Goal: Information Seeking & Learning: Find specific fact

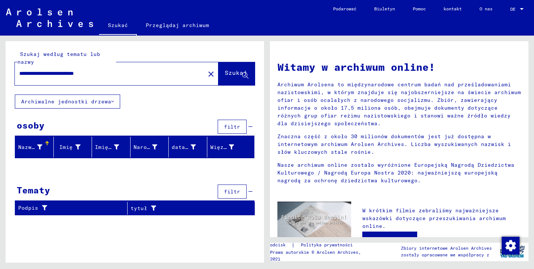
click at [112, 73] on input "**********" at bounding box center [107, 74] width 177 height 8
drag, startPoint x: 68, startPoint y: 74, endPoint x: 106, endPoint y: 82, distance: 39.3
click at [106, 82] on div "**********" at bounding box center [105, 73] width 181 height 17
type input "**********"
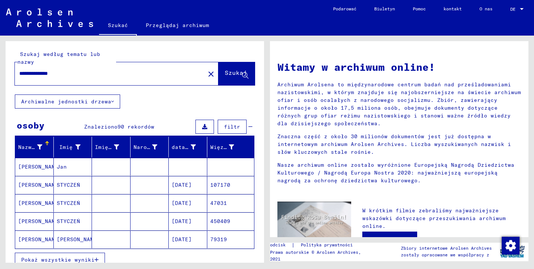
click at [106, 101] on font "Archiwalne jednostki drzewa" at bounding box center [66, 101] width 90 height 7
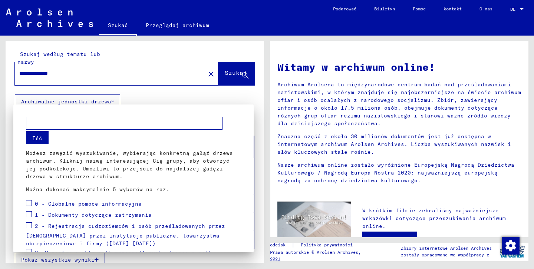
click at [137, 96] on div at bounding box center [267, 134] width 534 height 269
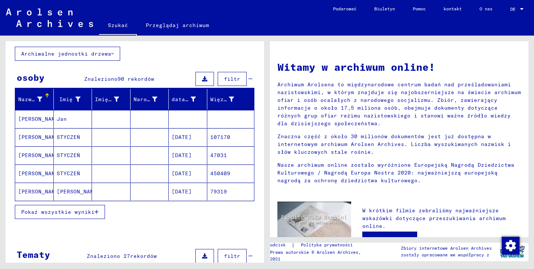
scroll to position [54, 0]
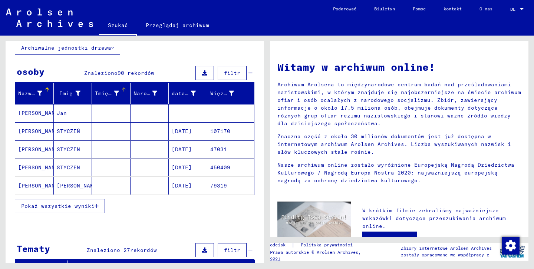
click at [111, 93] on font "Imię rodowe" at bounding box center [113, 93] width 37 height 7
click at [141, 94] on font "Narodziny" at bounding box center [148, 93] width 30 height 7
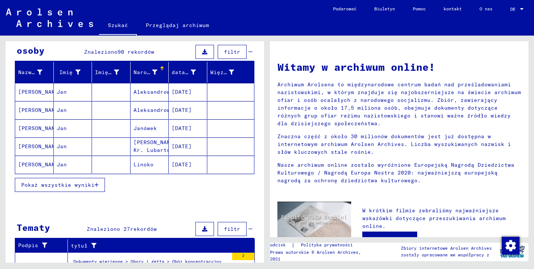
scroll to position [76, 0]
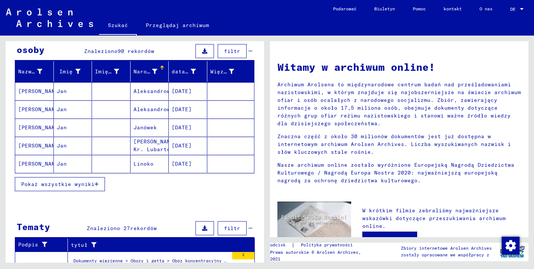
click at [53, 184] on font "Pokaż wszystkie wyniki" at bounding box center [57, 184] width 73 height 7
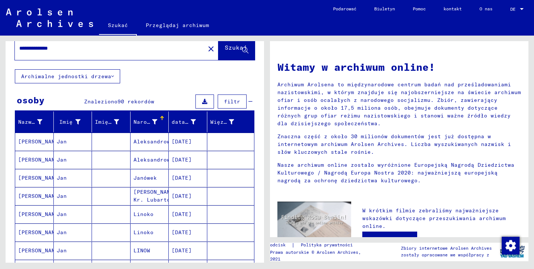
scroll to position [0, 0]
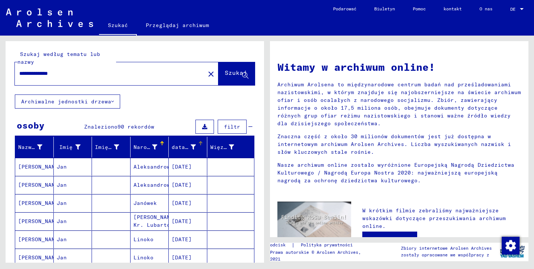
click at [186, 148] on font "data urodzenia" at bounding box center [195, 147] width 47 height 7
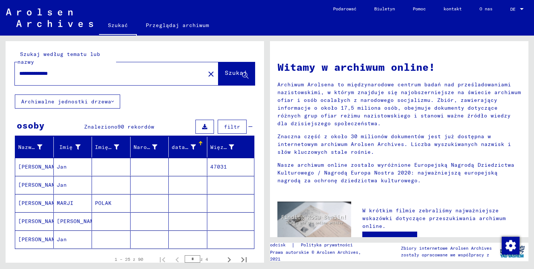
click at [186, 148] on font "data urodzenia" at bounding box center [195, 147] width 47 height 7
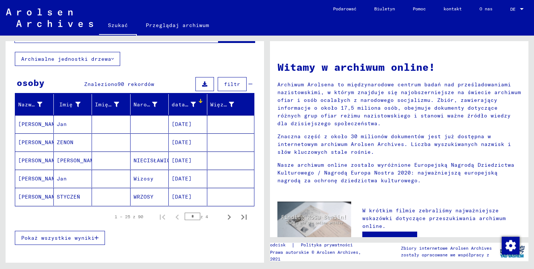
scroll to position [44, 0]
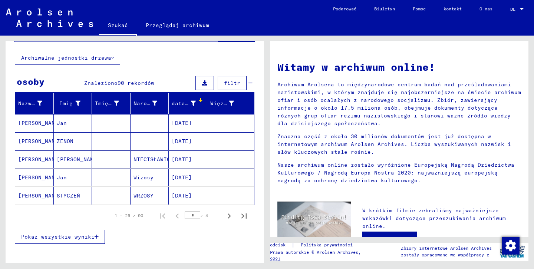
click at [76, 239] on font "Pokaż wszystkie wyniki" at bounding box center [57, 236] width 73 height 7
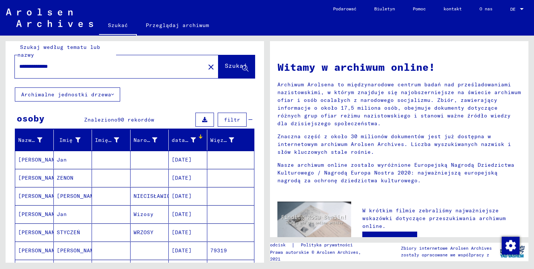
scroll to position [0, 0]
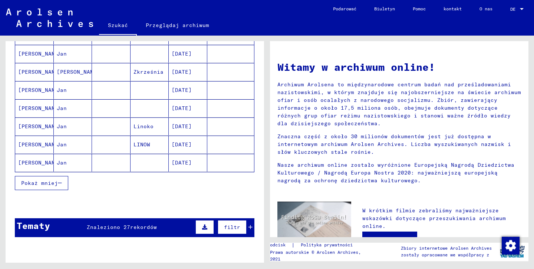
click at [53, 185] on font "Pokaż mniej" at bounding box center [39, 183] width 37 height 7
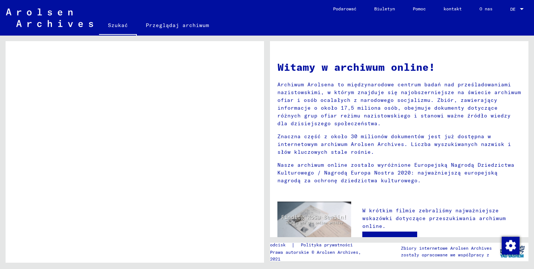
click at [114, 21] on font "Szukać" at bounding box center [118, 25] width 20 height 12
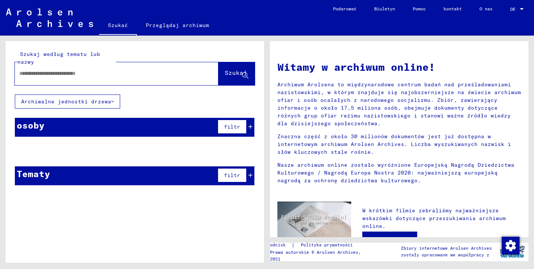
click at [74, 76] on input "text" at bounding box center [107, 74] width 177 height 8
type input "**********"
click at [233, 70] on font "Szukaj" at bounding box center [236, 72] width 22 height 7
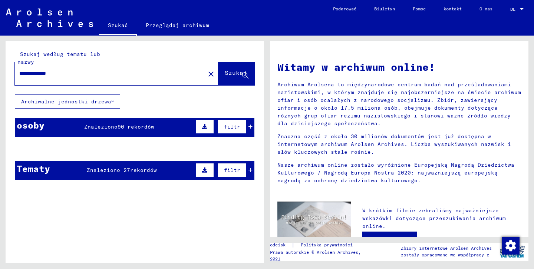
click at [160, 127] on div "osoby Znaleziono 90 rekordów filtr" at bounding box center [134, 127] width 239 height 19
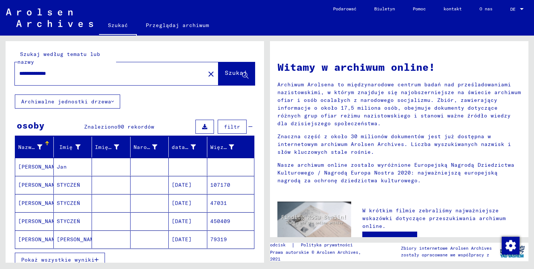
click at [47, 182] on font "[PERSON_NAME]" at bounding box center [39, 185] width 43 height 7
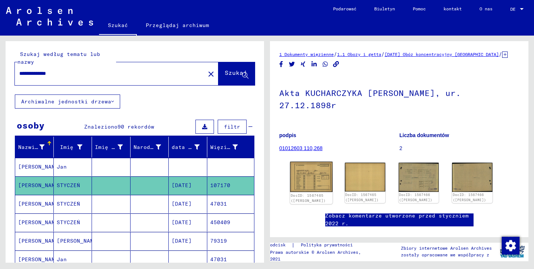
click at [300, 162] on img at bounding box center [311, 177] width 42 height 30
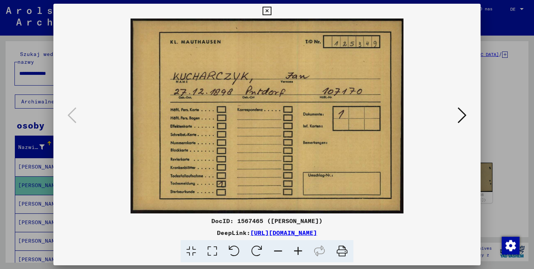
click at [459, 122] on icon at bounding box center [461, 115] width 9 height 18
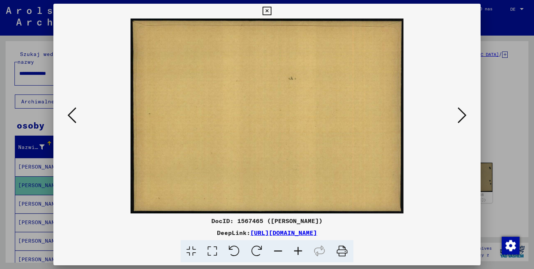
click at [459, 116] on icon at bounding box center [461, 115] width 9 height 18
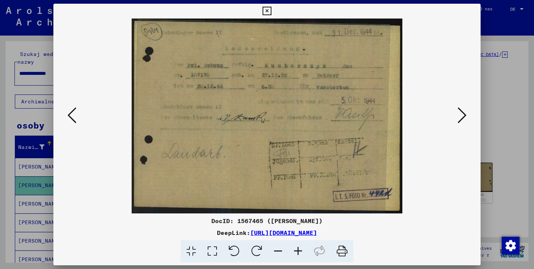
click at [459, 116] on icon at bounding box center [461, 115] width 9 height 18
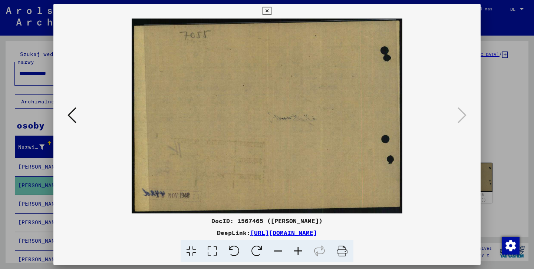
click at [66, 116] on button at bounding box center [71, 115] width 13 height 21
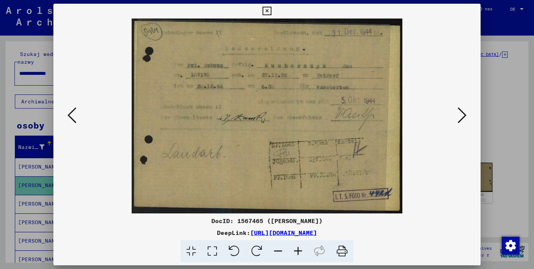
click at [67, 116] on button at bounding box center [71, 115] width 13 height 21
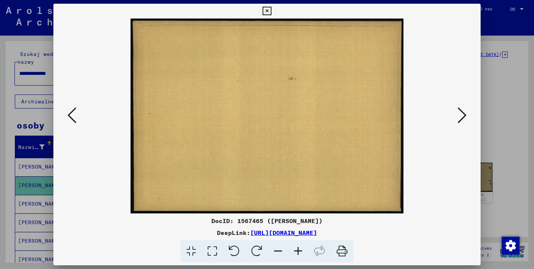
click at [67, 116] on button at bounding box center [71, 115] width 13 height 21
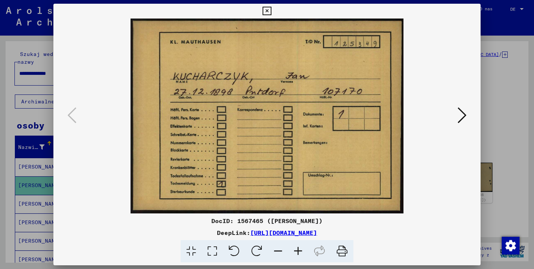
click at [458, 106] on button at bounding box center [461, 115] width 13 height 21
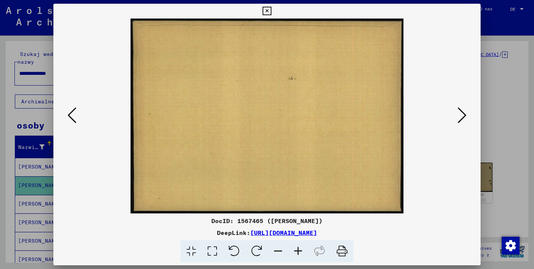
click at [458, 106] on button at bounding box center [461, 115] width 13 height 21
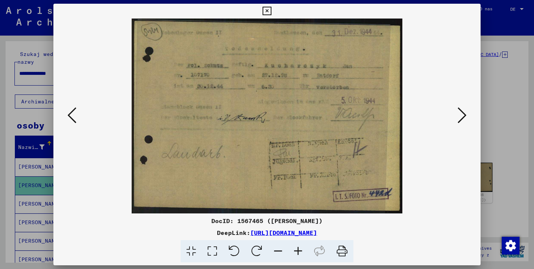
click at [458, 106] on button at bounding box center [461, 115] width 13 height 21
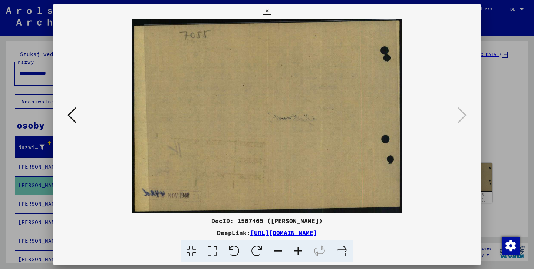
click at [271, 11] on icon at bounding box center [266, 11] width 9 height 9
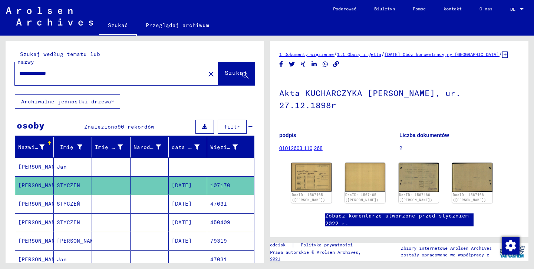
click at [426, 132] on font "Liczba dokumentów" at bounding box center [424, 135] width 50 height 6
click at [294, 145] on font "01012603 110,268" at bounding box center [300, 148] width 43 height 6
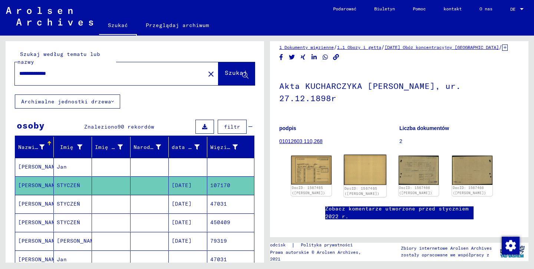
scroll to position [8, 0]
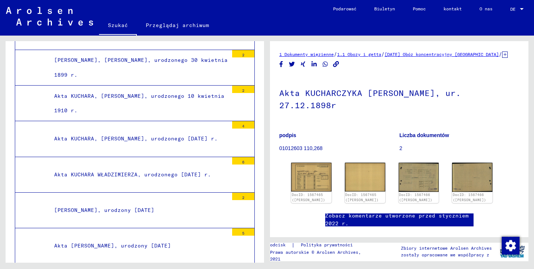
scroll to position [14876, 0]
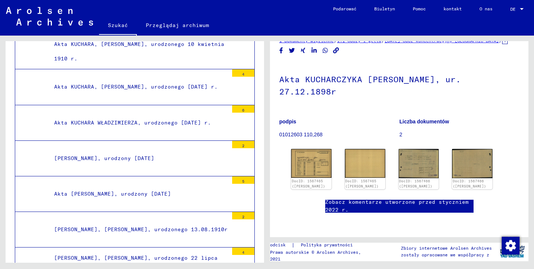
scroll to position [31, 0]
click at [286, 119] on font "podpis" at bounding box center [287, 122] width 17 height 6
click at [422, 119] on font "Liczba dokumentów" at bounding box center [424, 122] width 50 height 6
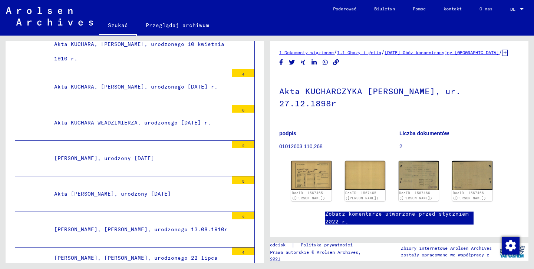
scroll to position [0, 0]
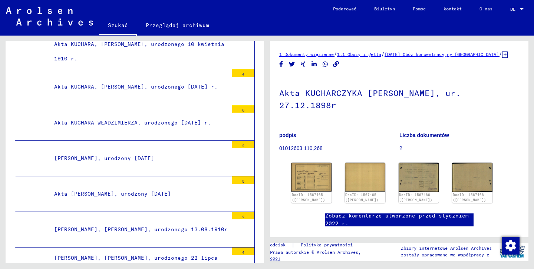
click at [325, 55] on font "1 Dokumenty więzienne" at bounding box center [306, 54] width 54 height 6
click at [354, 52] on font "1.1 Obozy i getta" at bounding box center [359, 54] width 44 height 6
click at [423, 54] on font "[DATE] Obóz koncentracyjny [GEOGRAPHIC_DATA]" at bounding box center [441, 54] width 114 height 6
